Goal: Navigation & Orientation: Find specific page/section

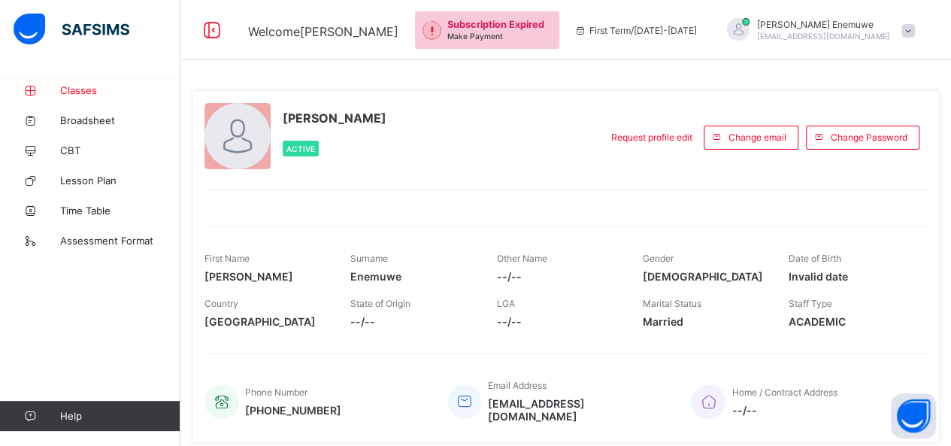
click at [65, 90] on span "Classes" at bounding box center [120, 90] width 120 height 12
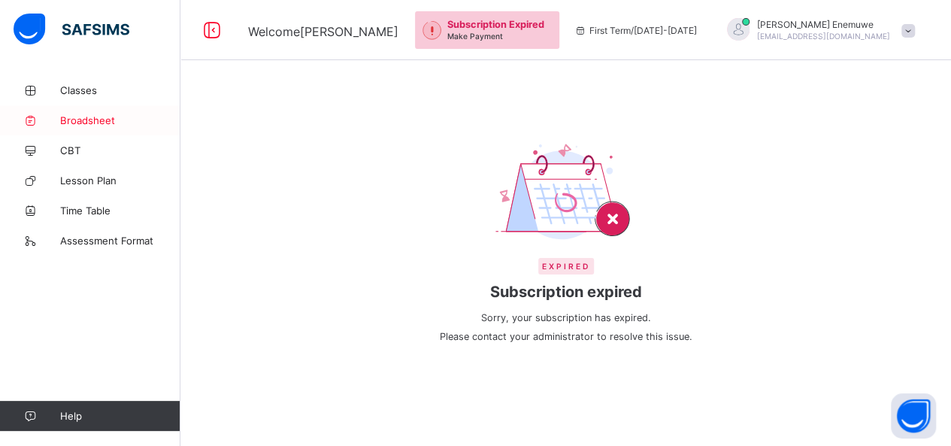
click at [83, 115] on span "Broadsheet" at bounding box center [120, 120] width 120 height 12
click at [75, 117] on span "Broadsheet" at bounding box center [120, 120] width 120 height 12
click at [87, 85] on span "Classes" at bounding box center [120, 90] width 120 height 12
click at [75, 151] on span "CBT" at bounding box center [120, 150] width 120 height 12
click at [78, 84] on span "Classes" at bounding box center [120, 90] width 120 height 12
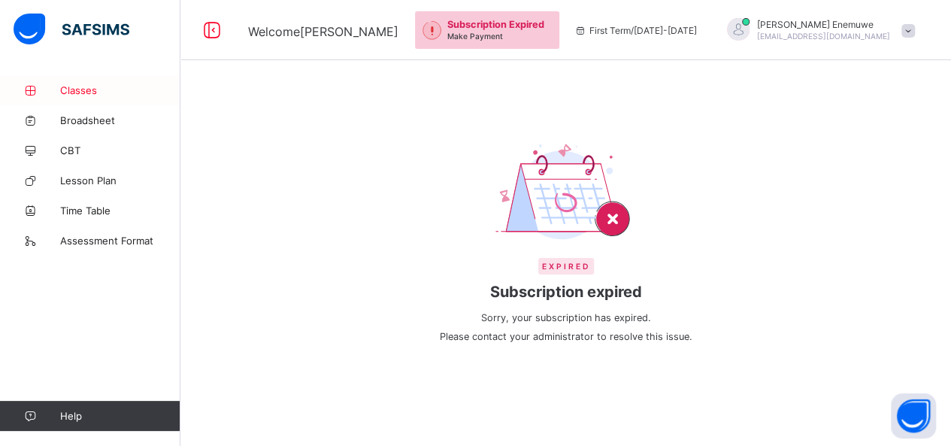
click at [77, 89] on span "Classes" at bounding box center [120, 90] width 120 height 12
click at [73, 118] on span "Broadsheet" at bounding box center [120, 120] width 120 height 12
click at [74, 144] on span "CBT" at bounding box center [120, 150] width 120 height 12
click at [71, 186] on link "Lesson Plan" at bounding box center [90, 180] width 180 height 30
click at [80, 232] on link "Assessment Format" at bounding box center [90, 241] width 180 height 30
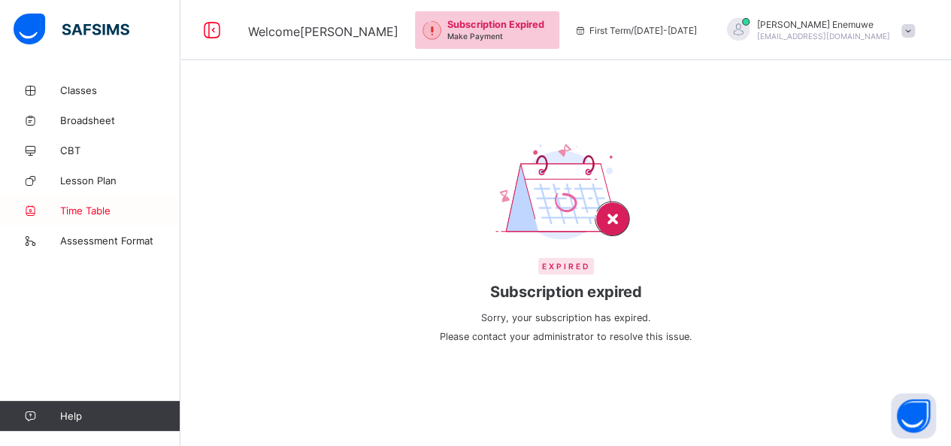
click at [75, 202] on link "Time Table" at bounding box center [90, 210] width 180 height 30
click at [80, 93] on span "Classes" at bounding box center [120, 90] width 120 height 12
